Goal: Information Seeking & Learning: Learn about a topic

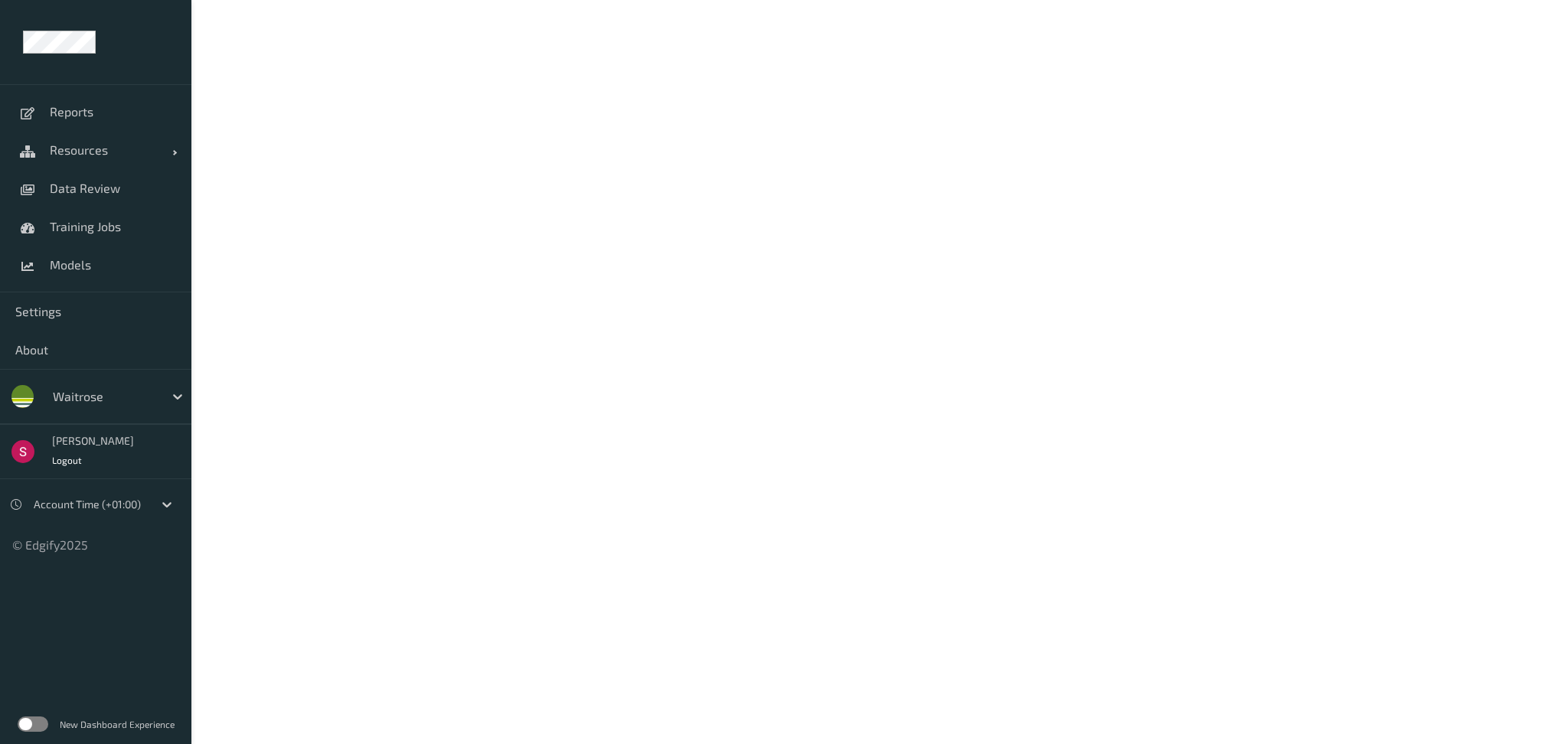
click at [30, 725] on label at bounding box center [33, 725] width 31 height 15
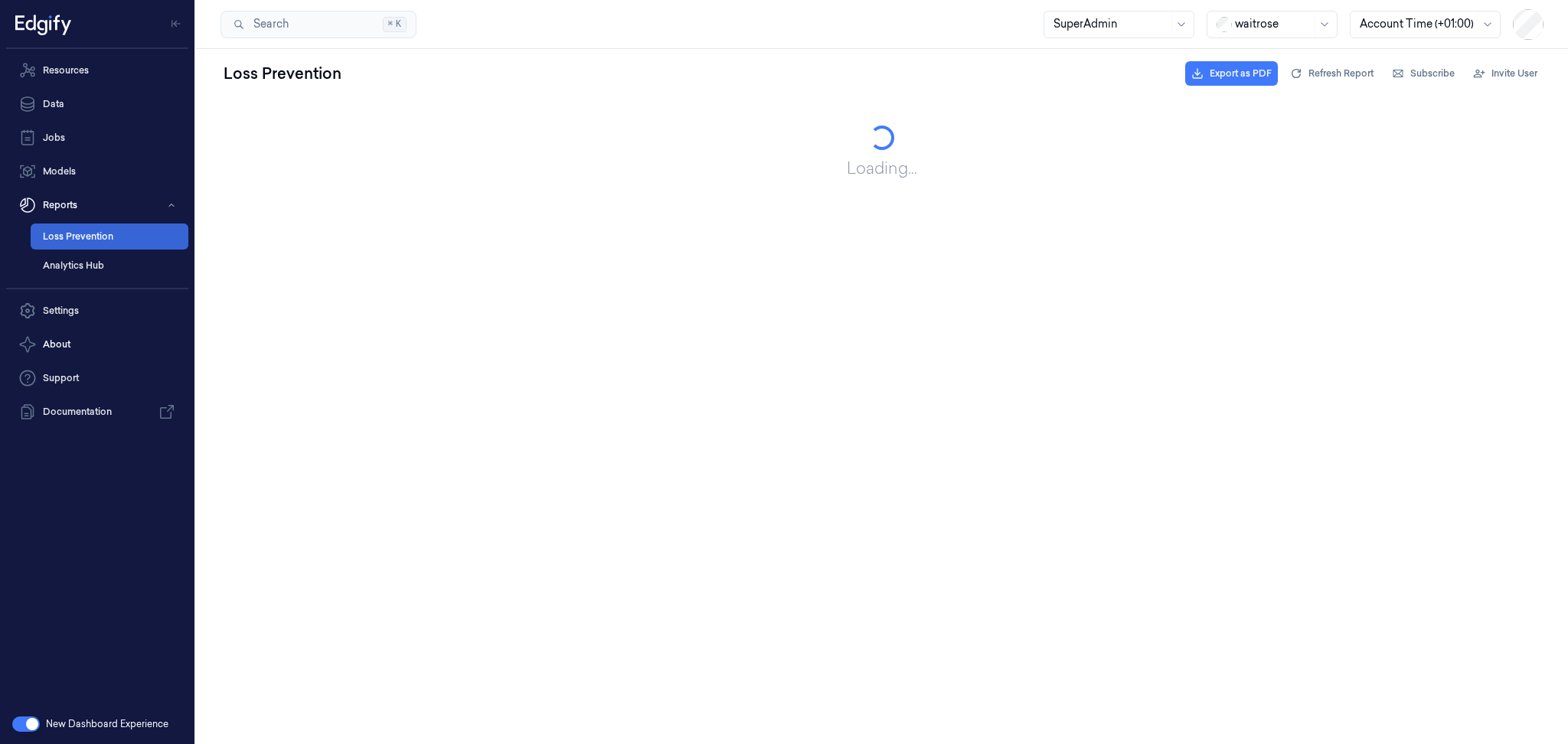
click at [98, 231] on link "Loss Prevention" at bounding box center [110, 236] width 158 height 26
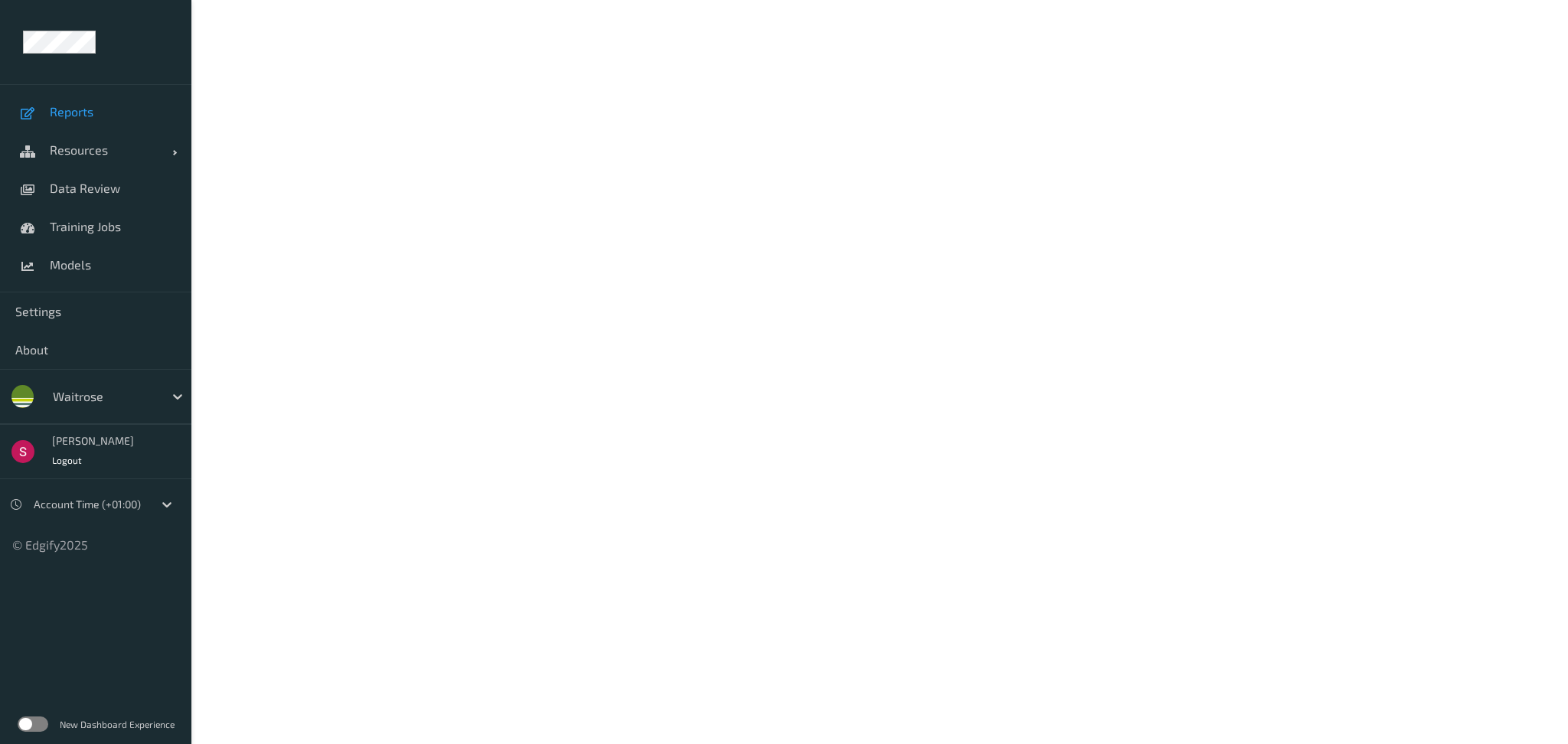
click at [108, 109] on span "Reports" at bounding box center [113, 112] width 126 height 15
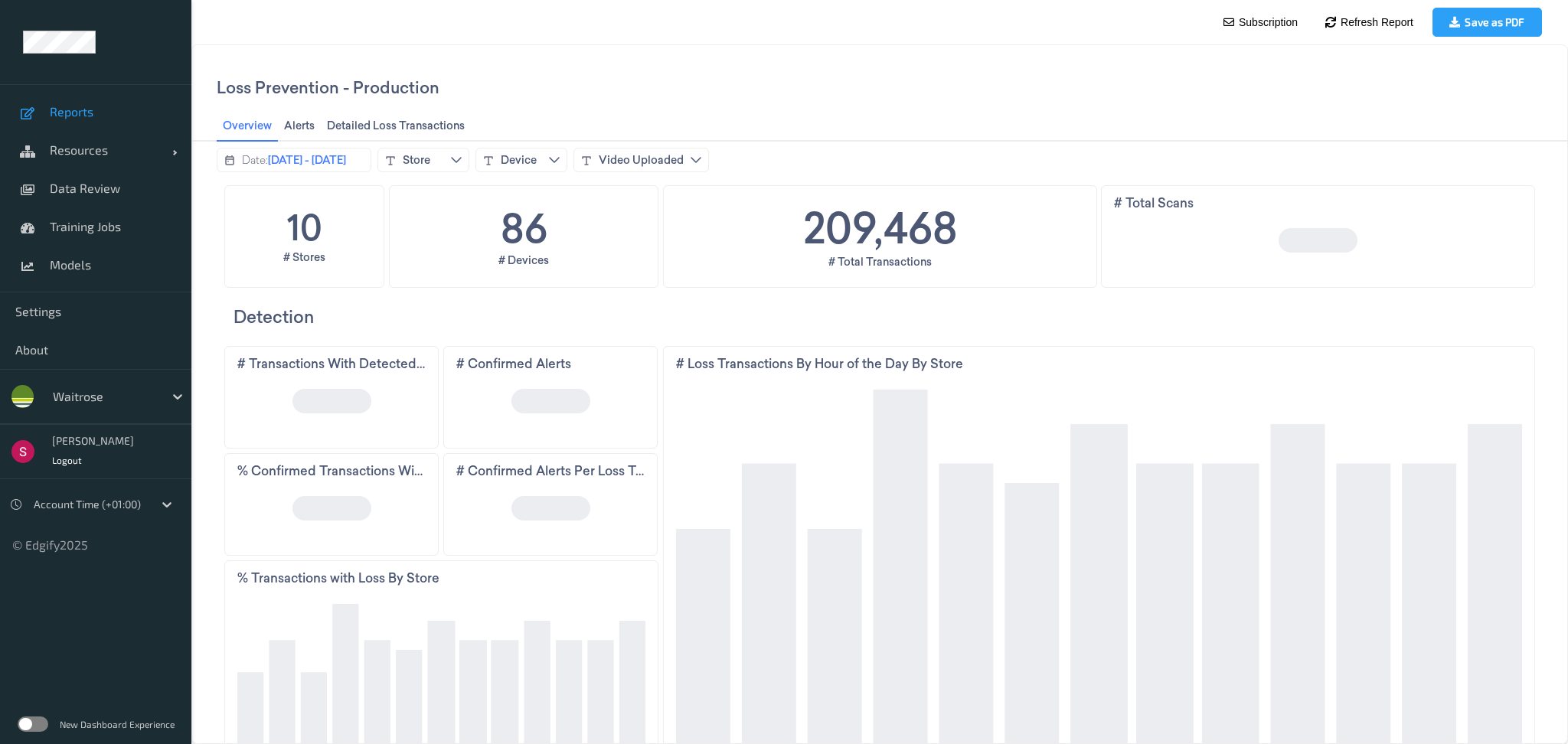
click at [32, 726] on label at bounding box center [33, 725] width 31 height 15
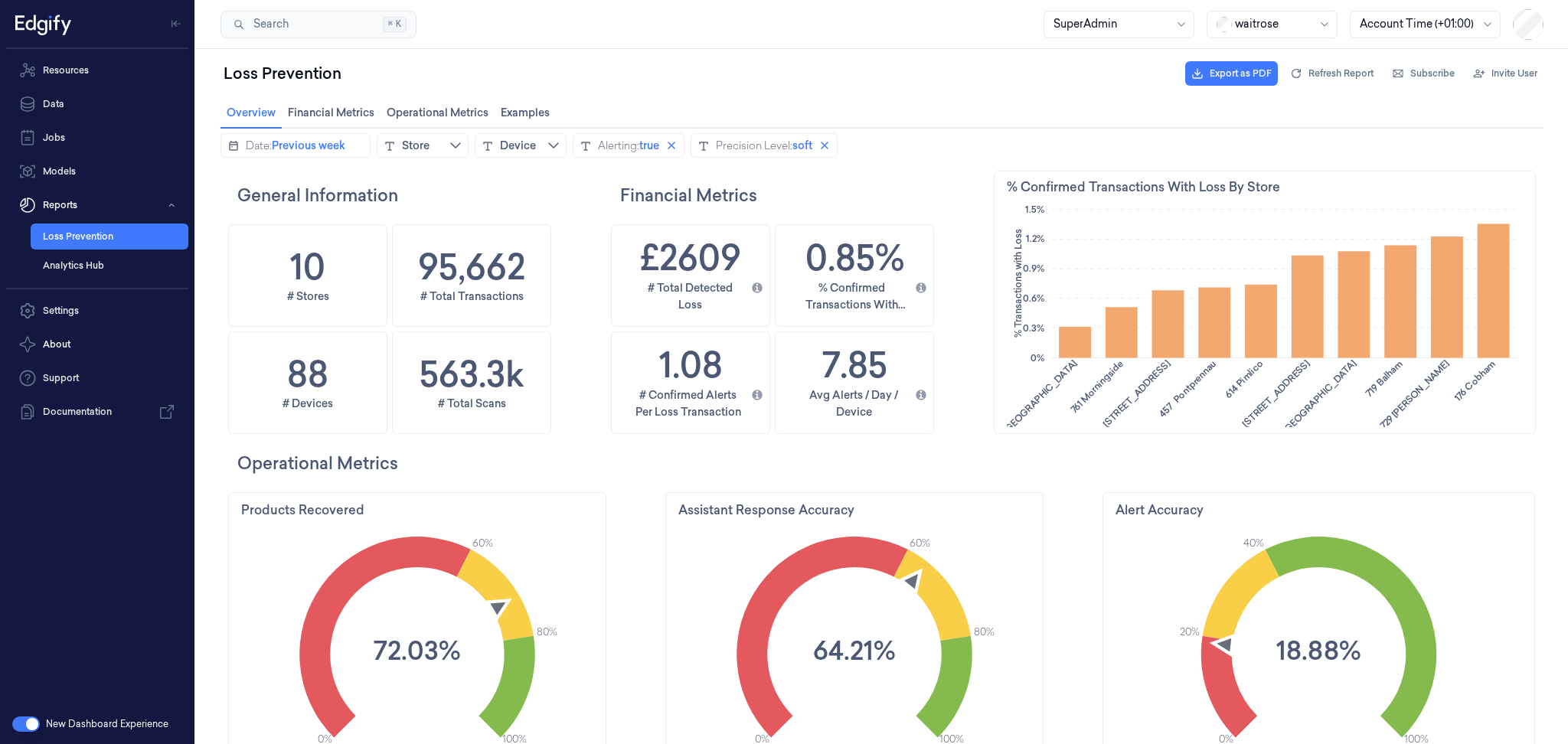
scroll to position [407, 544]
click at [964, 138] on button "Checkout Layout" at bounding box center [913, 144] width 138 height 24
click at [982, 141] on button "Checkout Layout" at bounding box center [913, 144] width 138 height 24
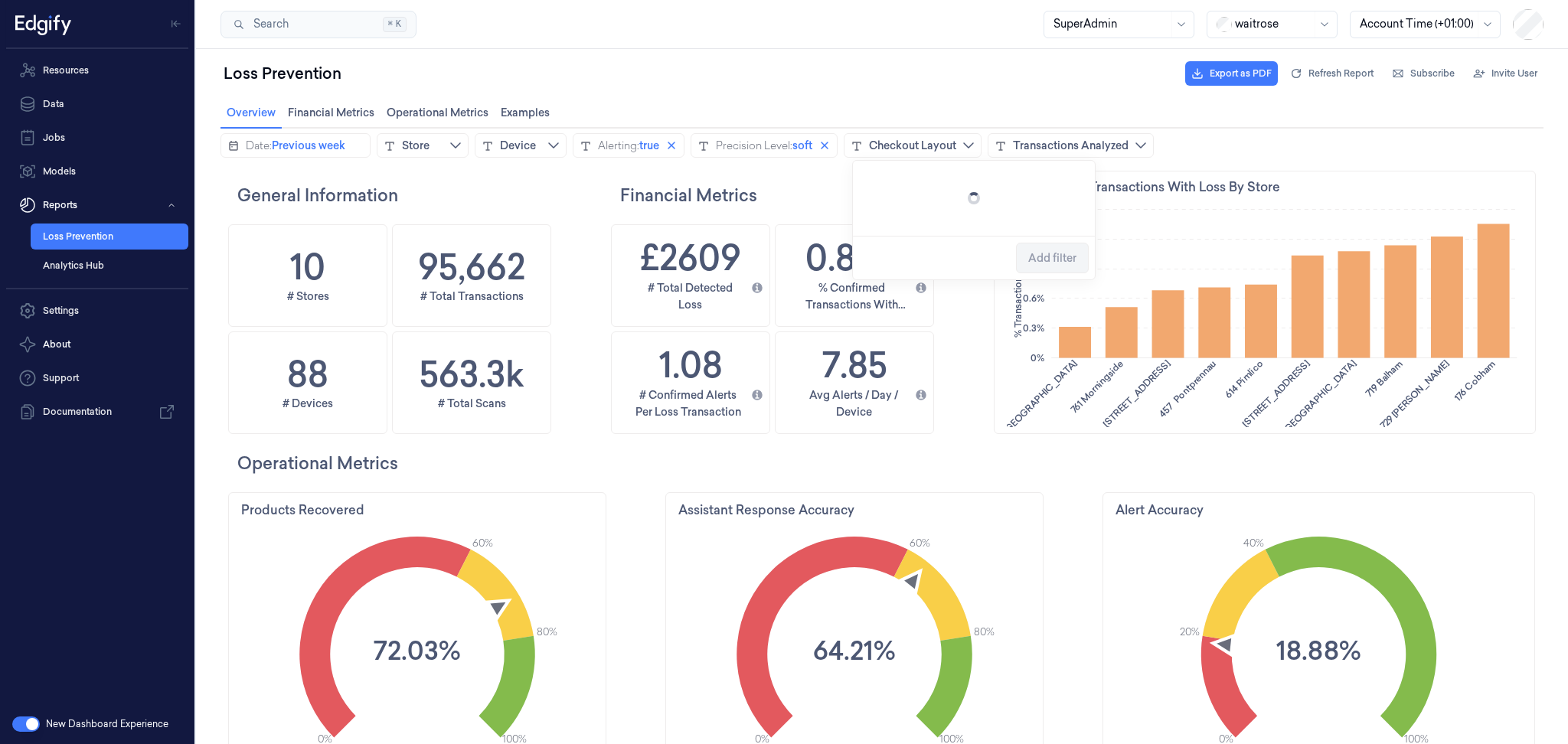
click at [823, 186] on h2 "Financial Metrics" at bounding box center [804, 194] width 369 height 24
click at [1085, 144] on div "Transactions Analyzed" at bounding box center [1070, 145] width 116 height 15
click at [940, 202] on h2 "Financial Metrics" at bounding box center [804, 194] width 369 height 24
click at [972, 142] on icon "chevrondown icon" at bounding box center [968, 145] width 11 height 6
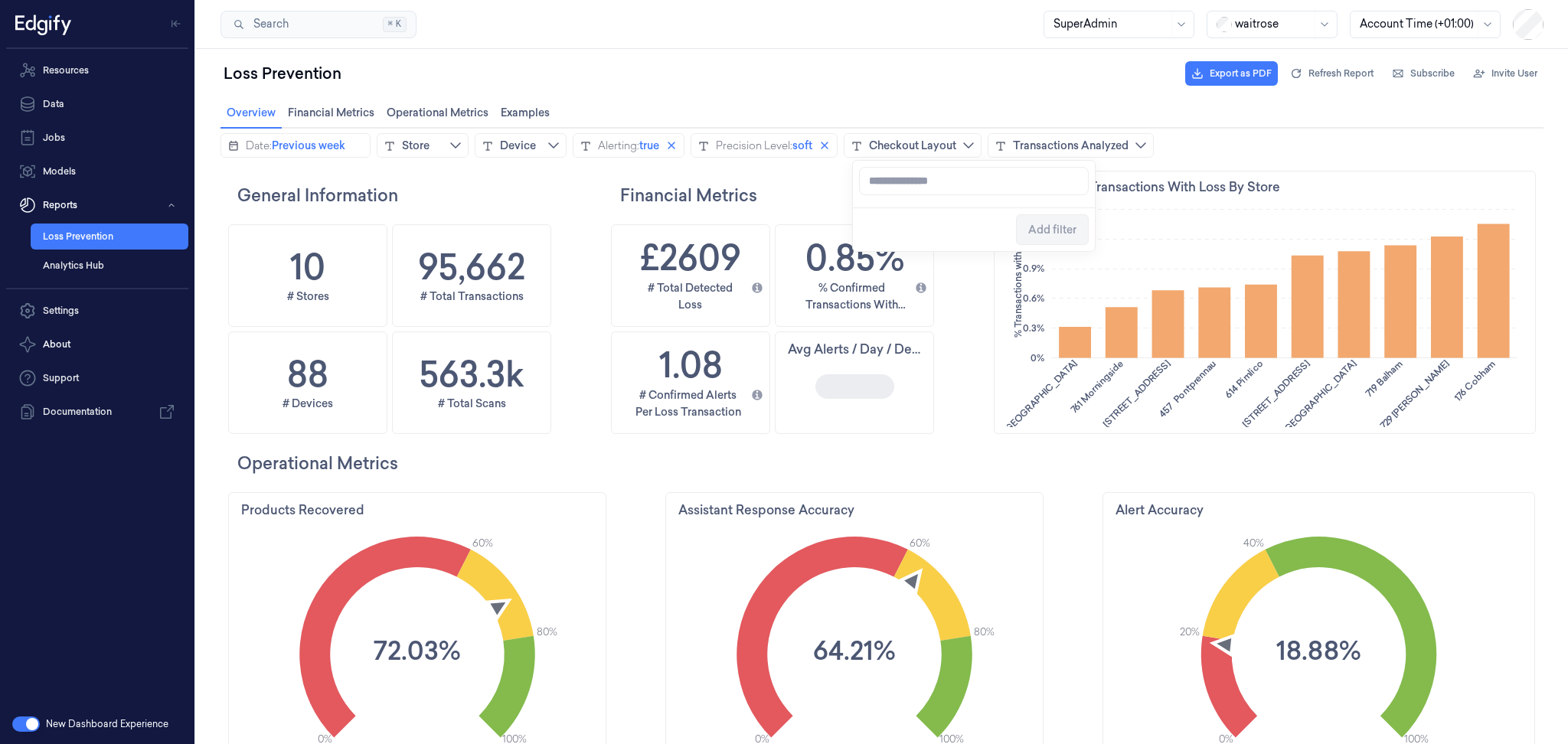
type input "*"
click at [826, 193] on h2 "Financial Metrics" at bounding box center [804, 194] width 369 height 24
click at [1129, 141] on div "Transactions Analyzed" at bounding box center [1070, 145] width 116 height 15
click at [919, 197] on h2 "Financial Metrics" at bounding box center [804, 194] width 369 height 24
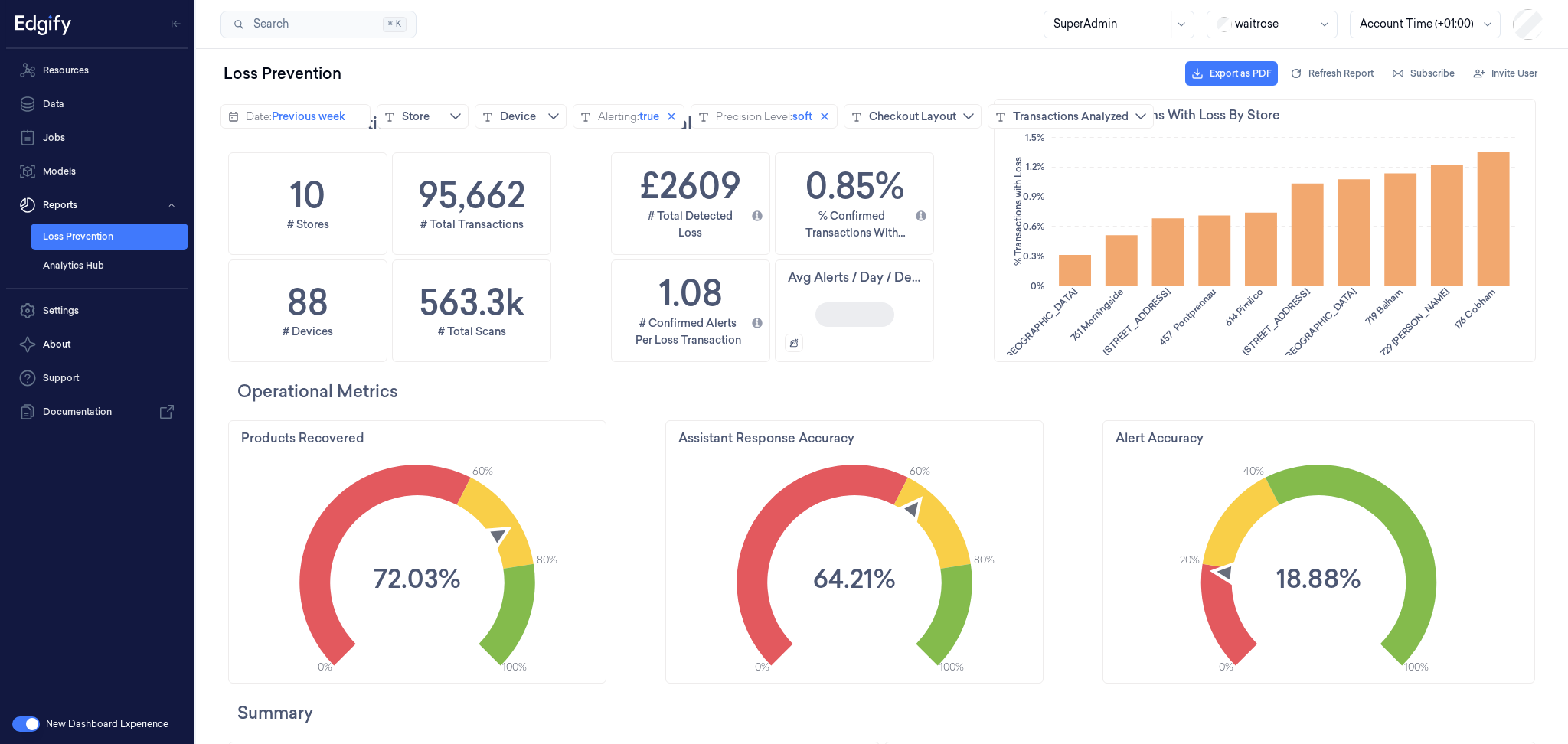
scroll to position [0, 0]
